Goal: Transaction & Acquisition: Obtain resource

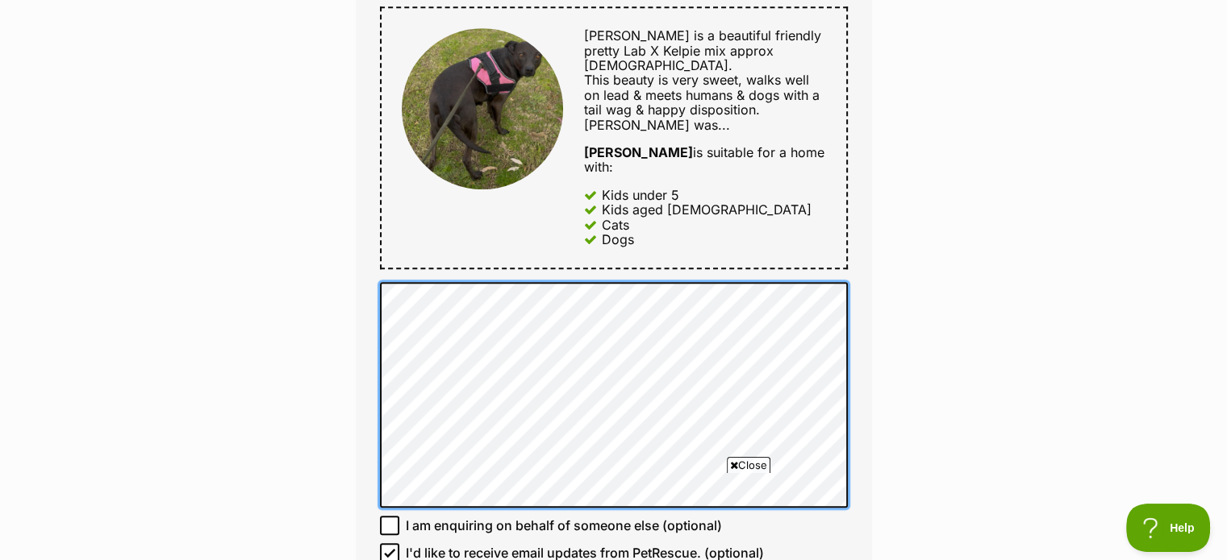
scroll to position [1371, 0]
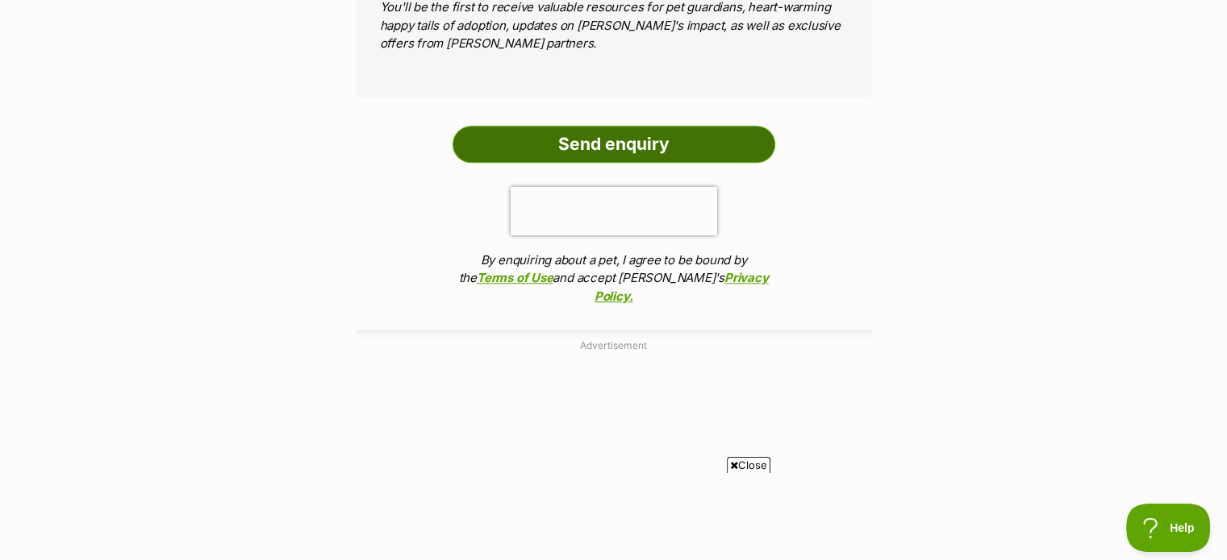
click at [619, 126] on input "Send enquiry" at bounding box center [613, 144] width 323 height 37
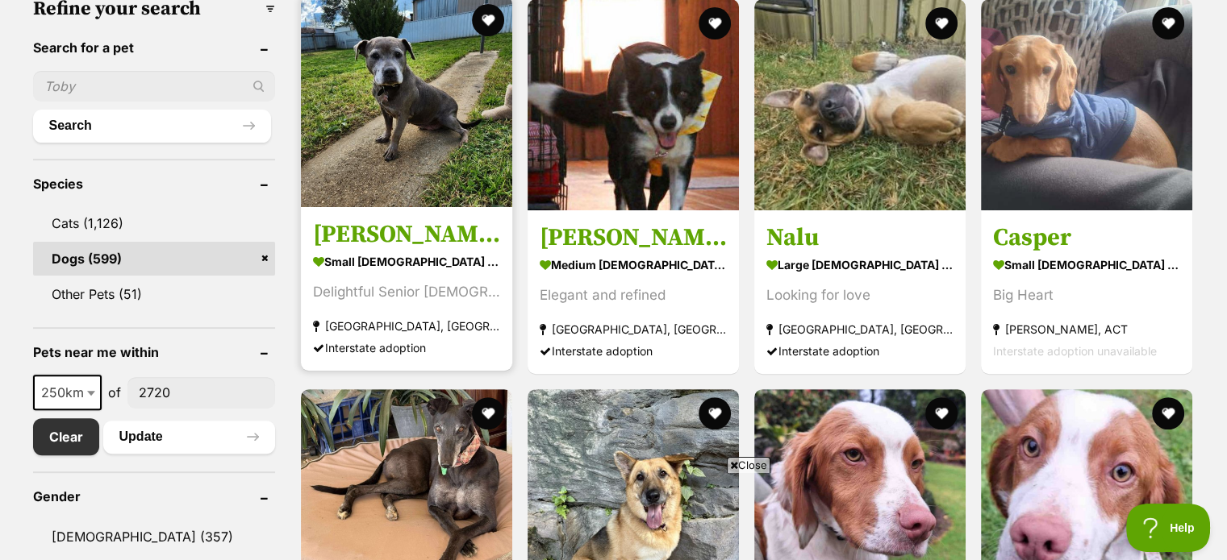
click at [387, 225] on h3 "Sara" at bounding box center [406, 234] width 187 height 31
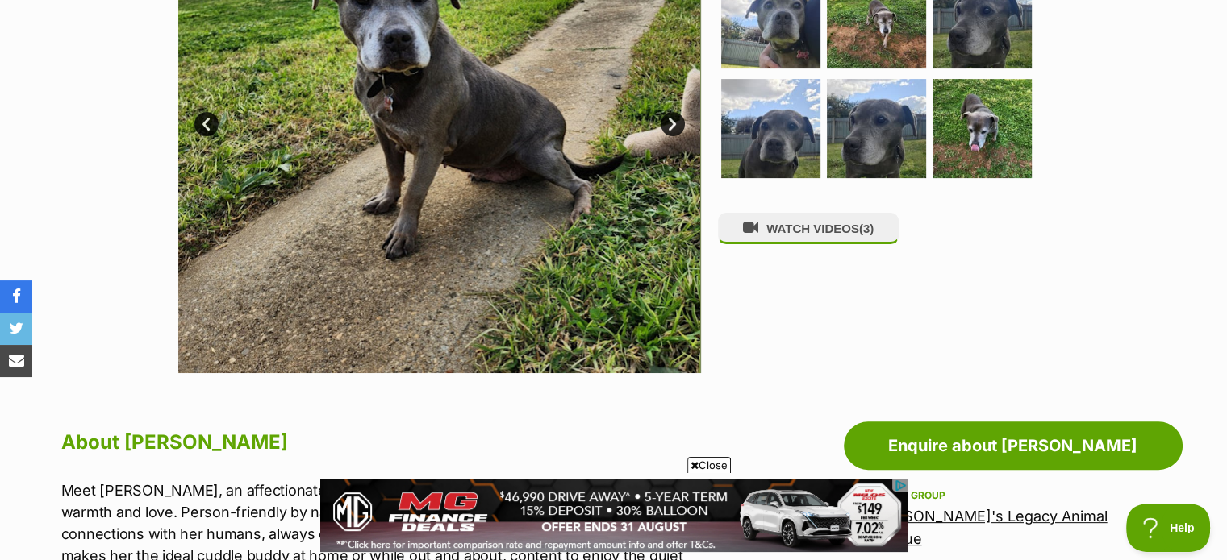
scroll to position [806, 0]
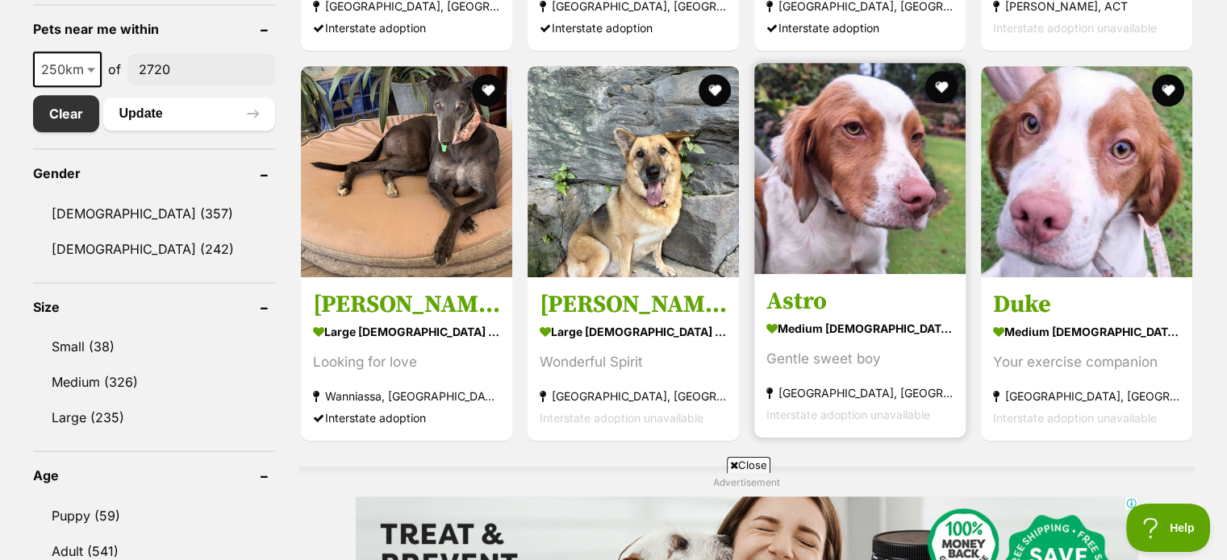
click at [831, 324] on strong "medium male Dog" at bounding box center [859, 328] width 187 height 23
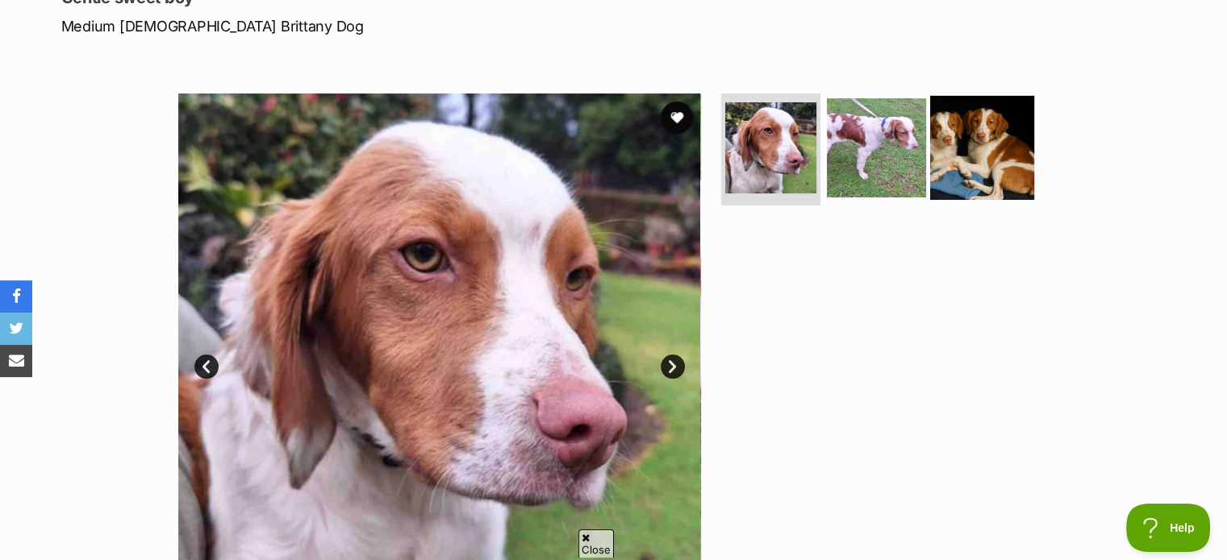
click at [952, 134] on img at bounding box center [982, 147] width 104 height 104
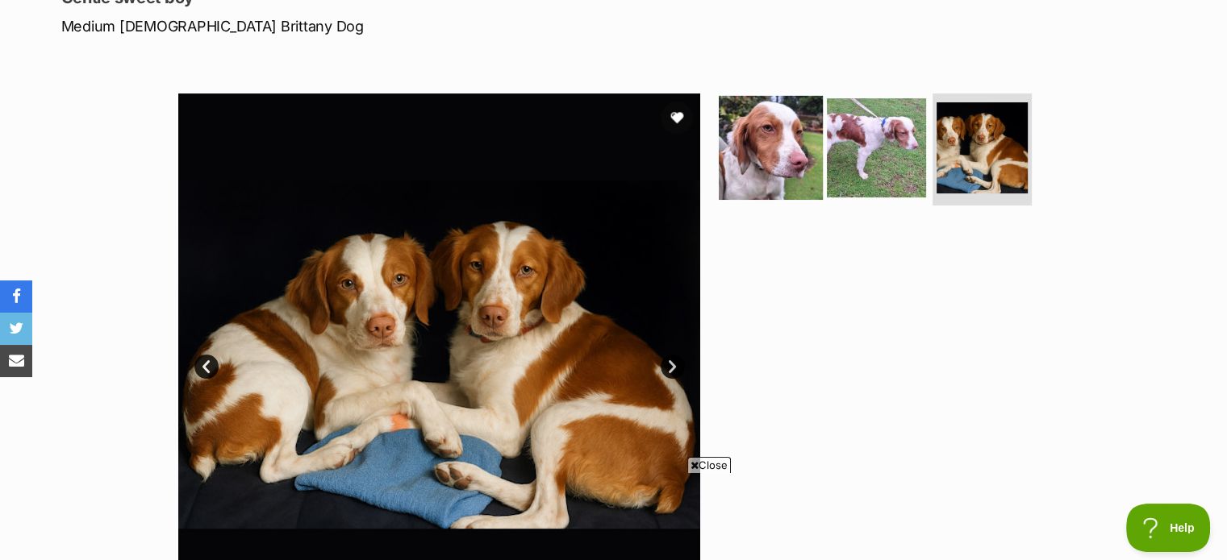
click at [766, 160] on img at bounding box center [771, 147] width 104 height 104
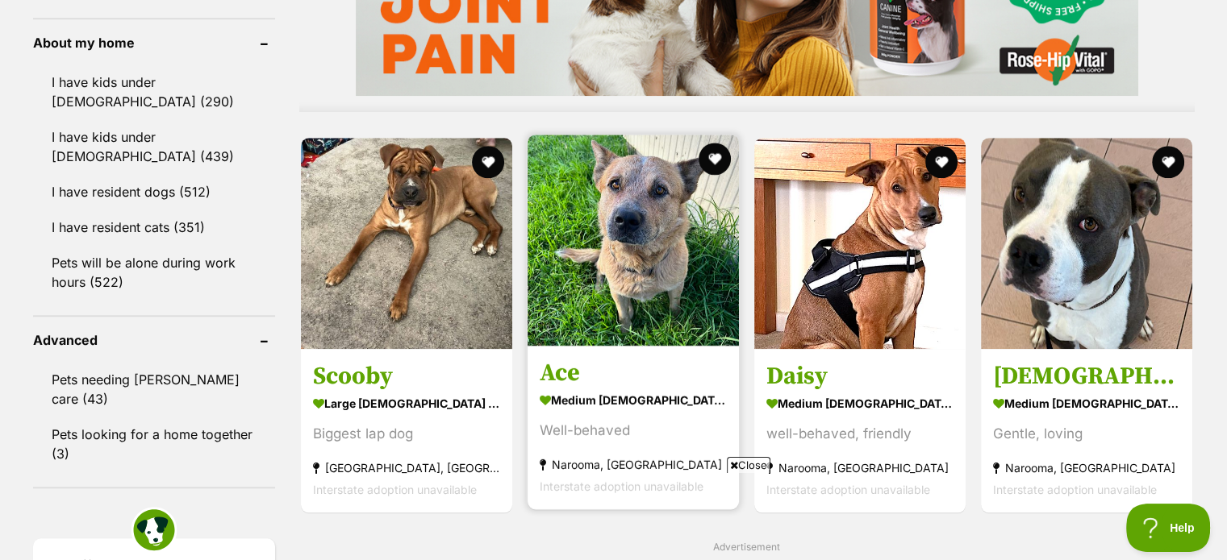
scroll to position [1533, 0]
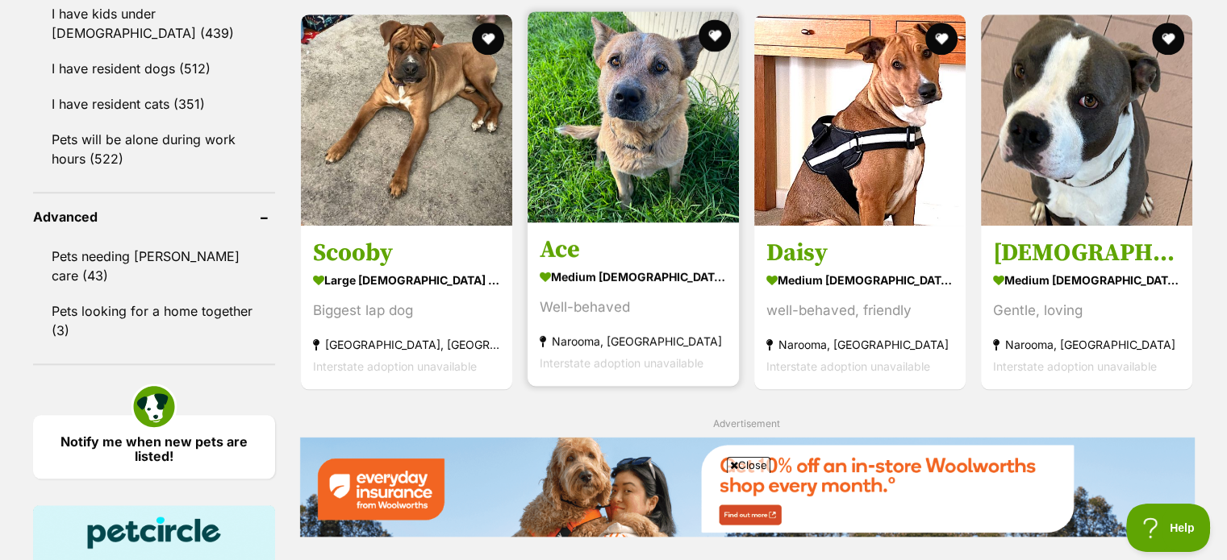
drag, startPoint x: 614, startPoint y: 257, endPoint x: 614, endPoint y: 267, distance: 9.7
click at [614, 257] on h3 "Ace" at bounding box center [632, 249] width 187 height 31
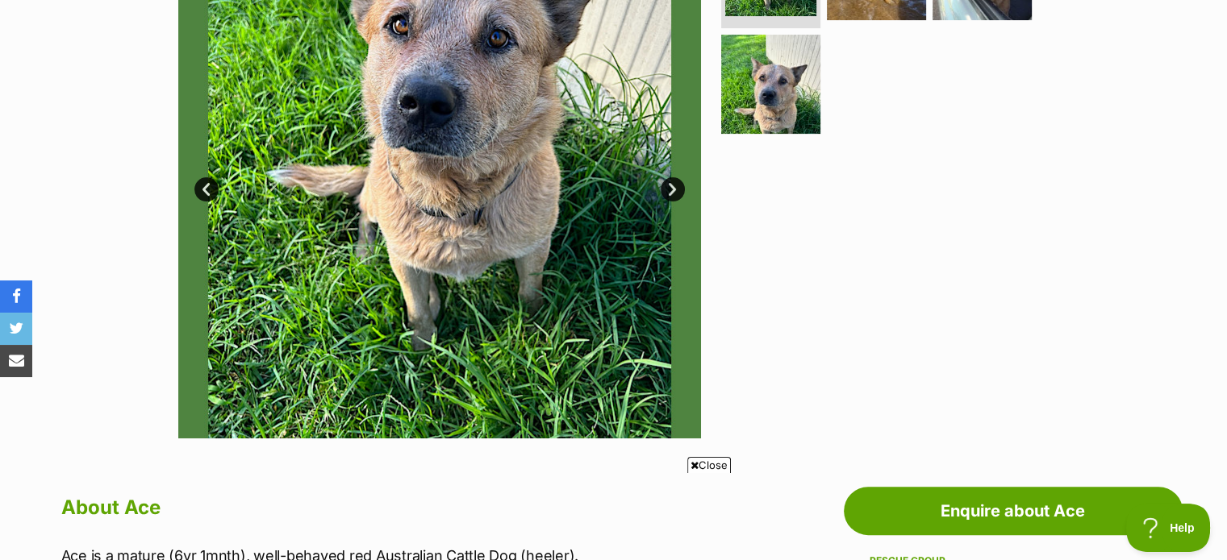
scroll to position [242, 0]
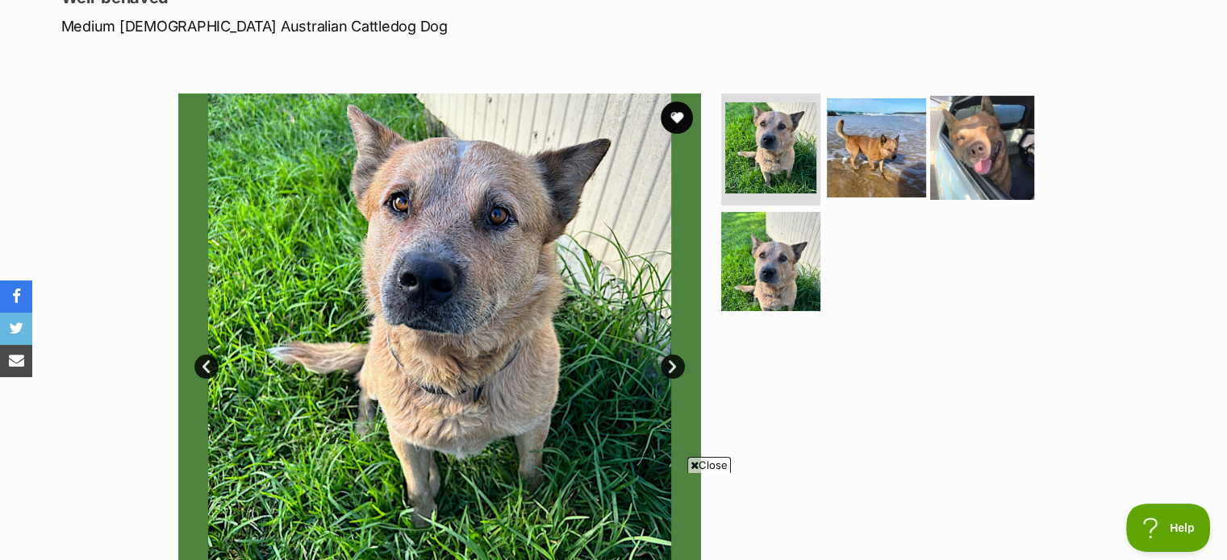
click at [990, 166] on img at bounding box center [982, 147] width 104 height 104
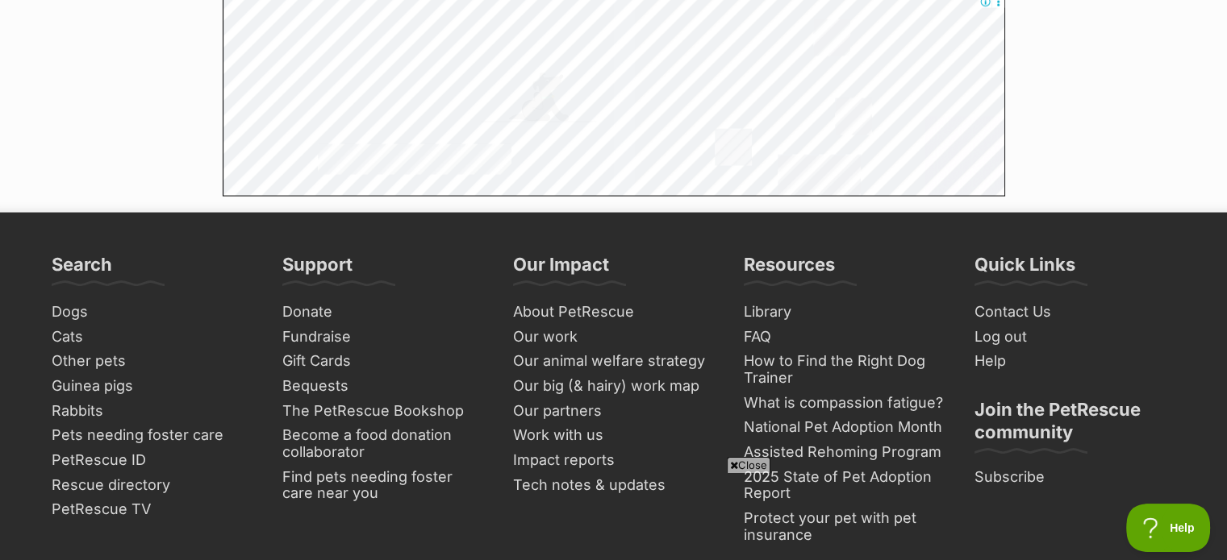
scroll to position [2895, 0]
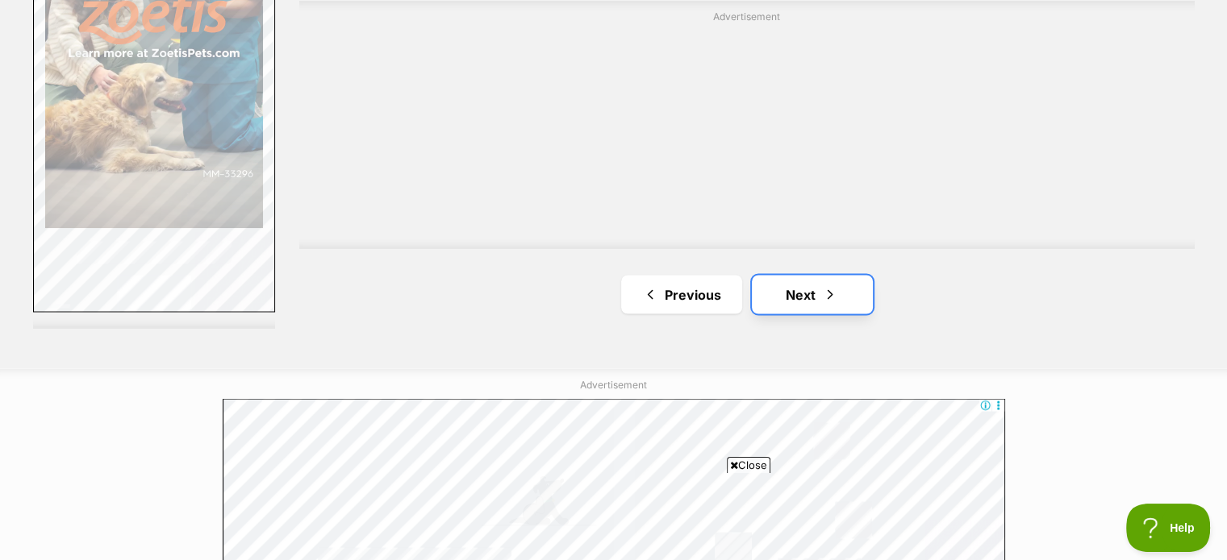
click at [790, 288] on link "Next" at bounding box center [812, 294] width 121 height 39
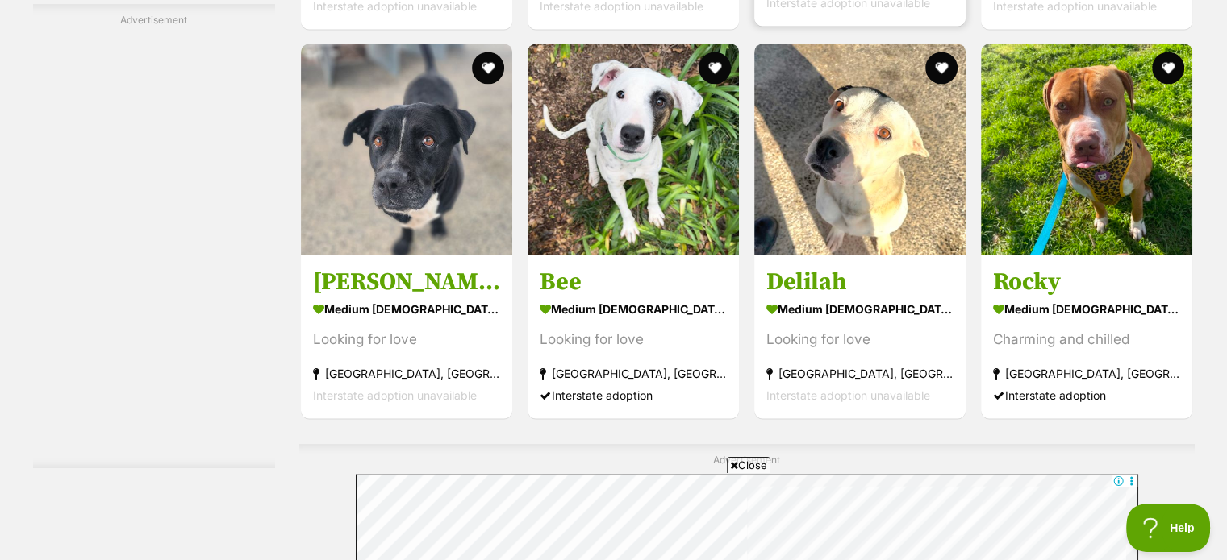
scroll to position [2581, 0]
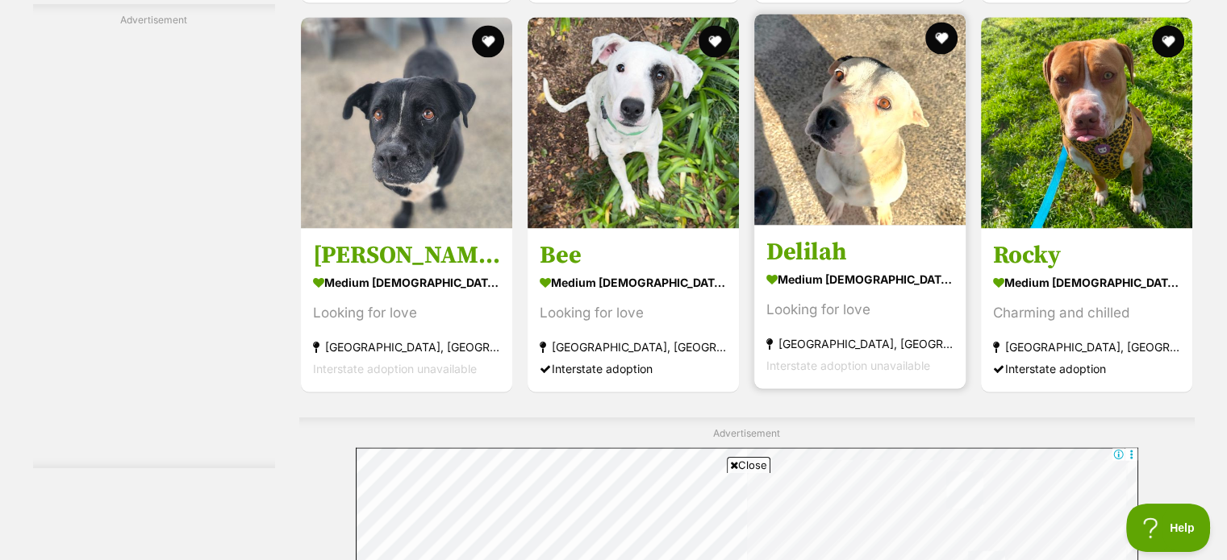
click at [845, 264] on h3 "Delilah" at bounding box center [859, 252] width 187 height 31
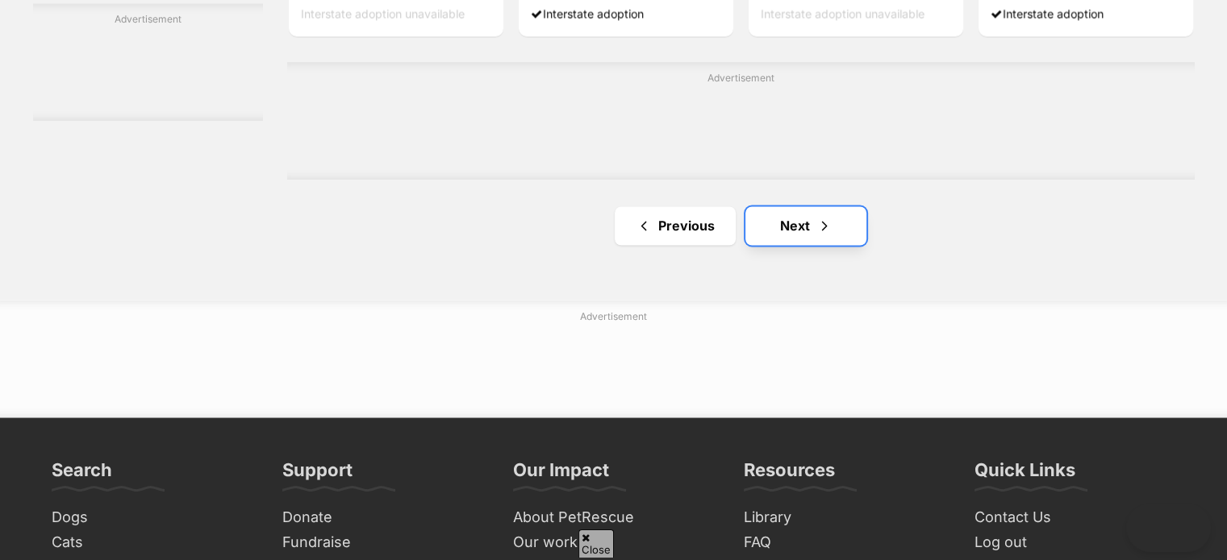
click at [796, 244] on link "Next" at bounding box center [805, 225] width 121 height 39
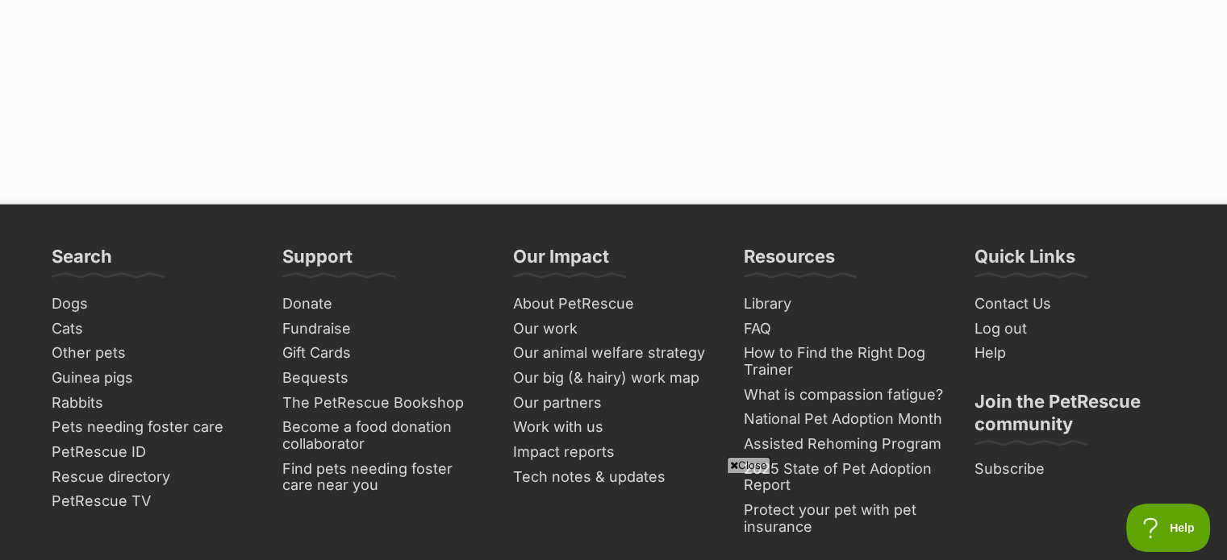
scroll to position [3145, 0]
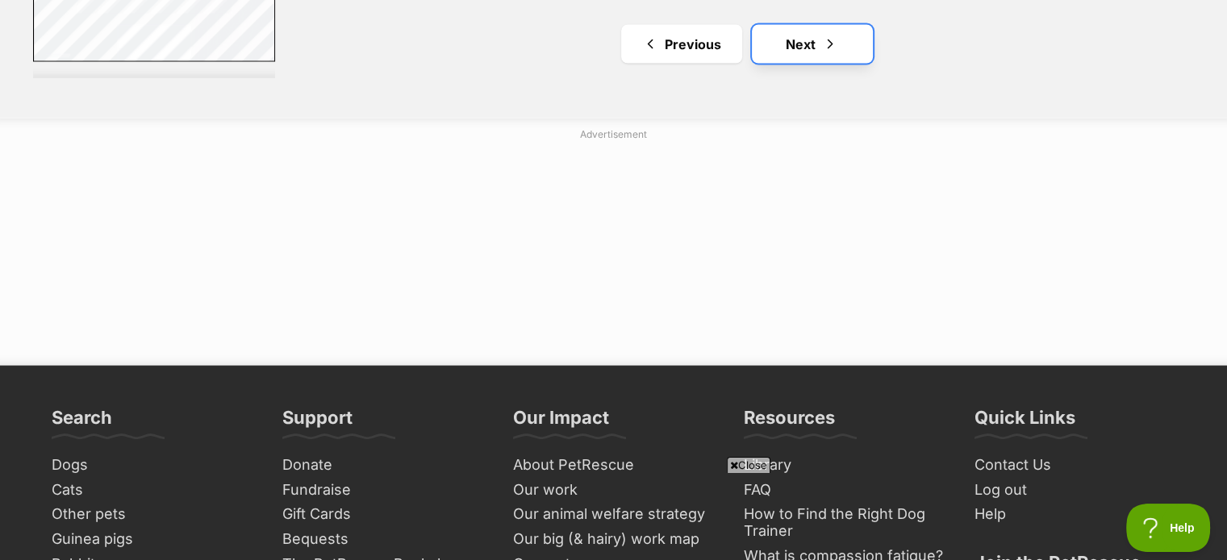
click at [781, 44] on link "Next" at bounding box center [812, 44] width 121 height 39
